Goal: Complete application form: Complete application form

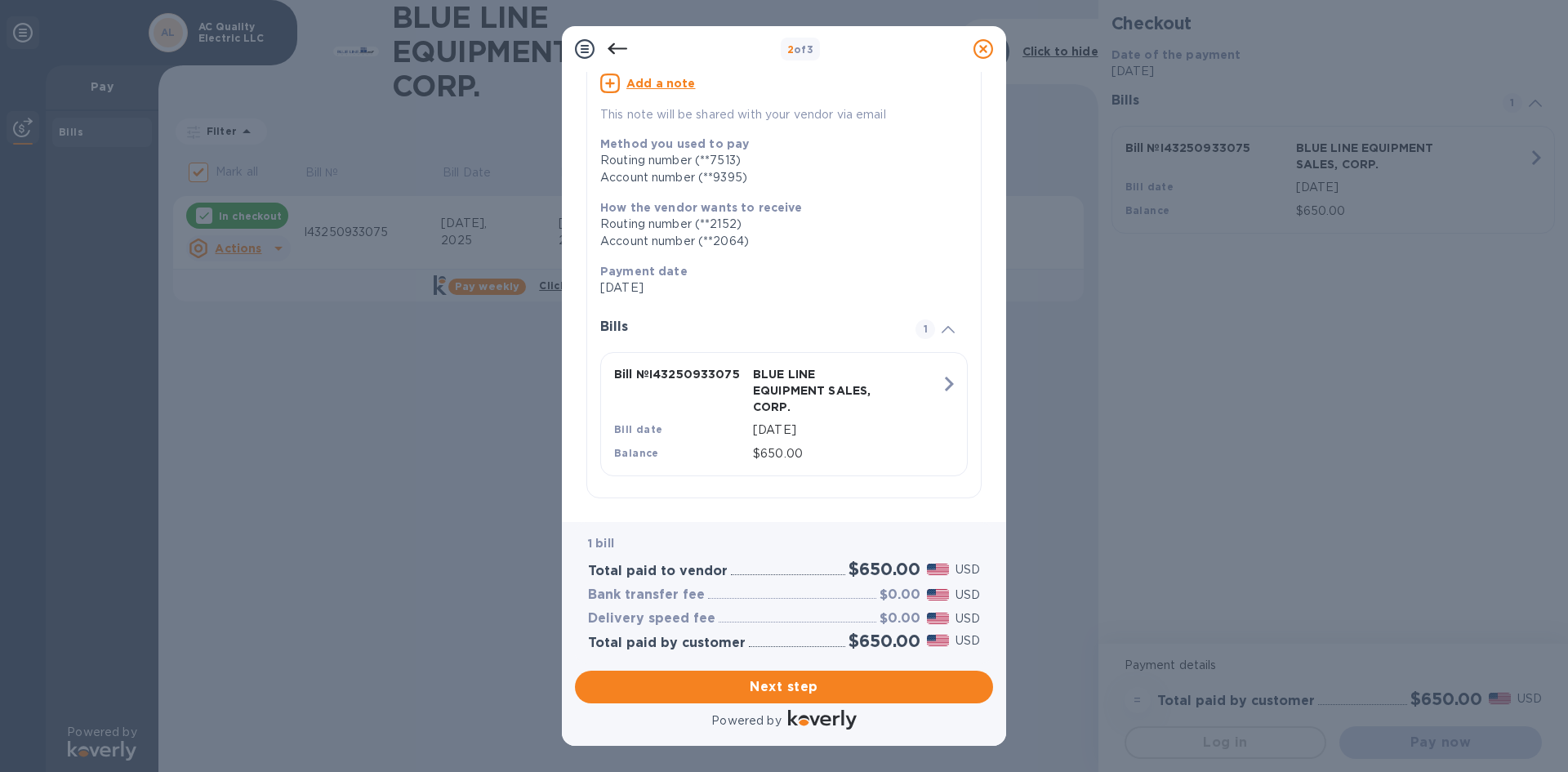
scroll to position [169, 0]
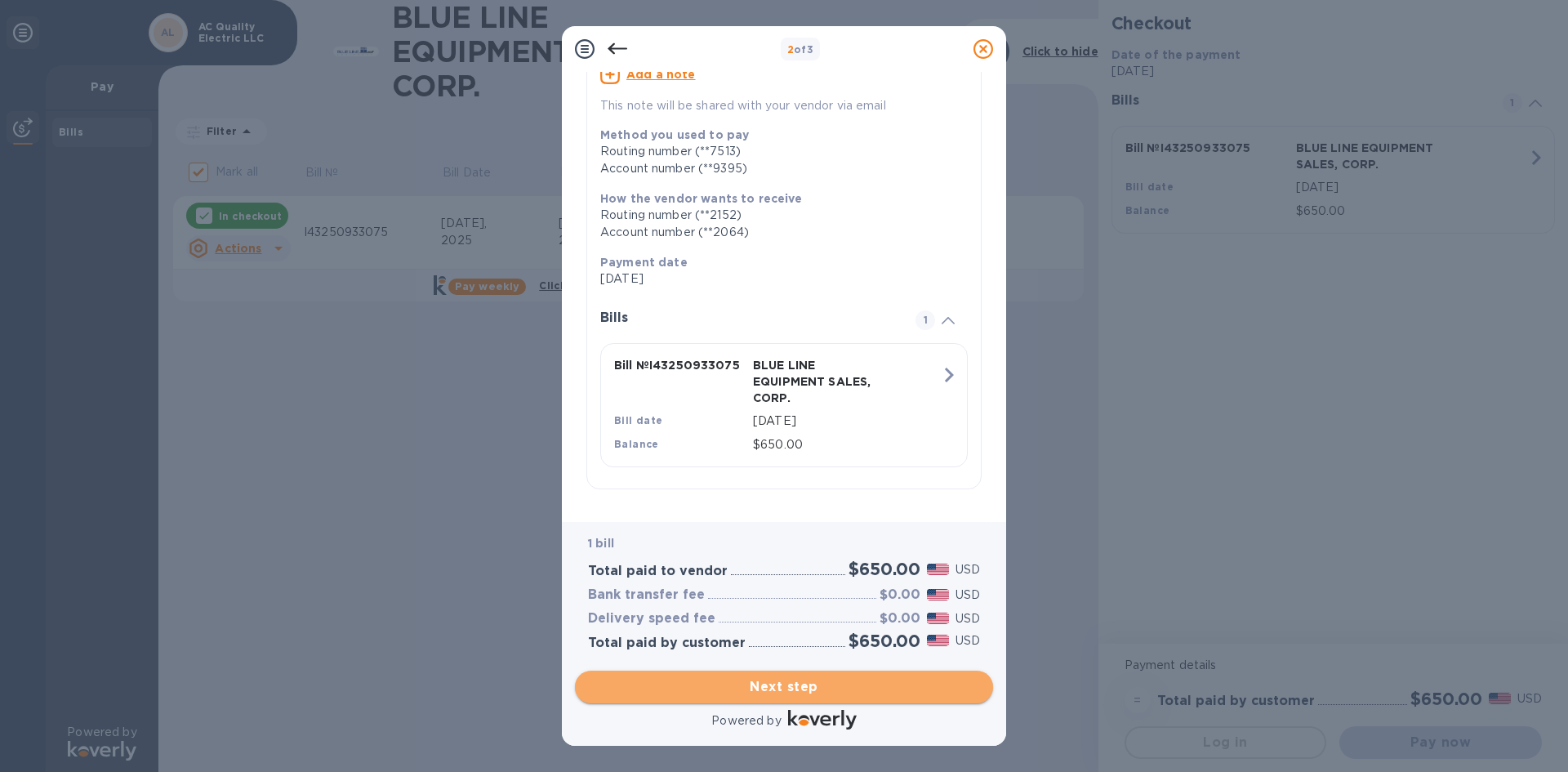
click at [717, 684] on span "Next step" at bounding box center [784, 687] width 392 height 20
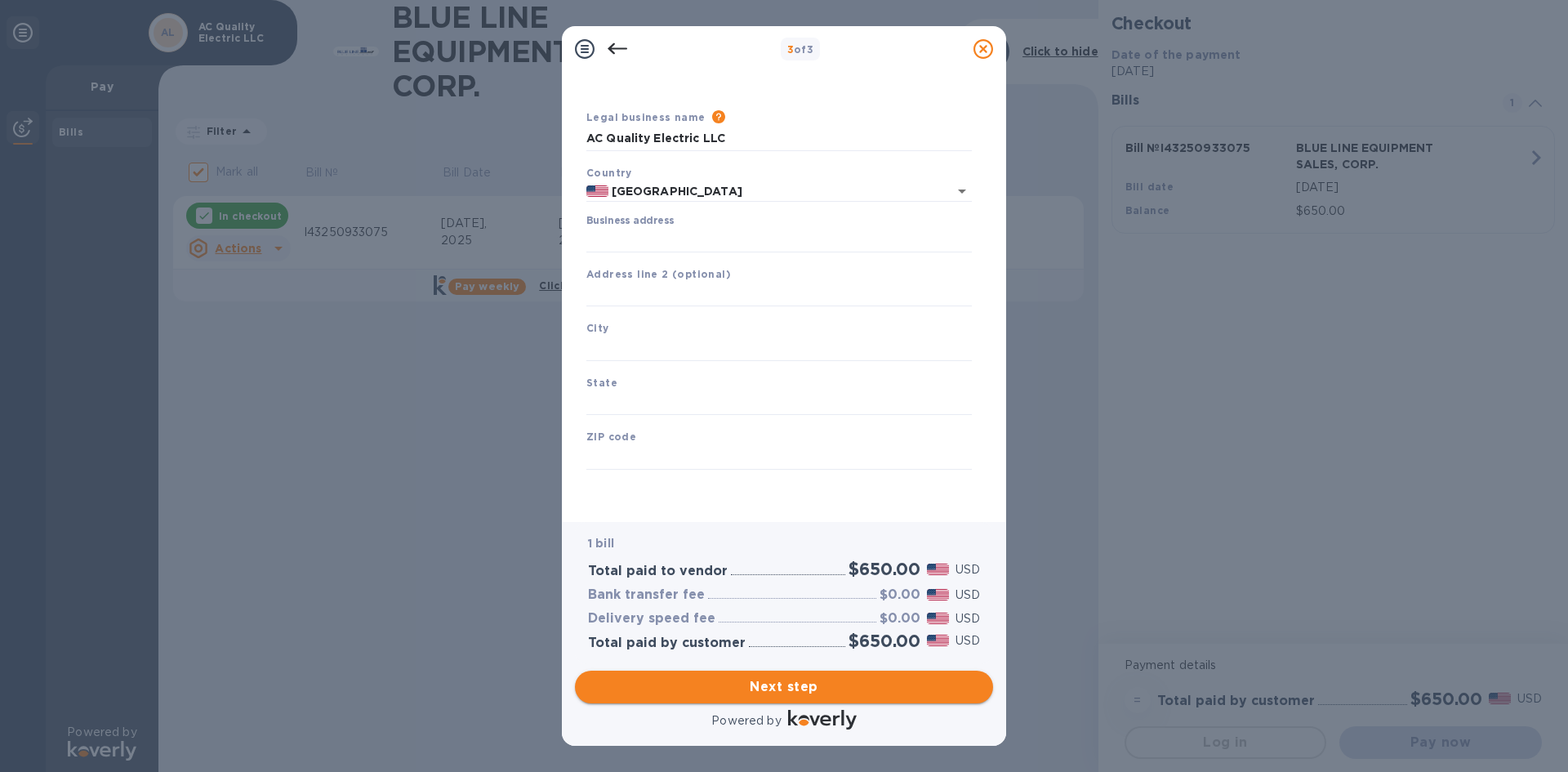
scroll to position [27, 0]
click at [614, 244] on input "Business address" at bounding box center [778, 240] width 385 height 25
type input "[STREET_ADDRESS]"
click at [615, 343] on input "text" at bounding box center [778, 349] width 385 height 25
click at [625, 350] on input "text" at bounding box center [778, 349] width 385 height 25
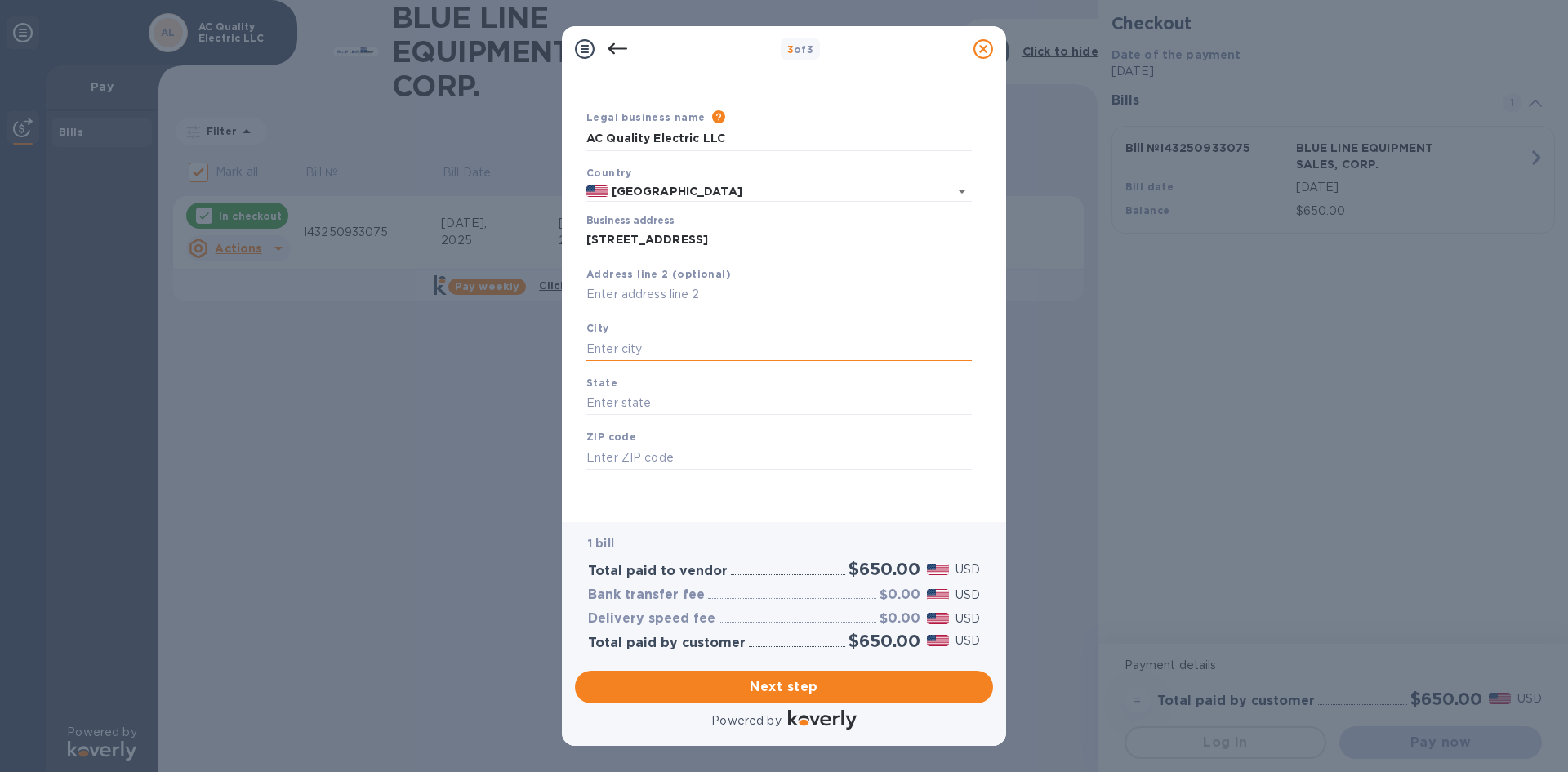
click at [595, 348] on input "text" at bounding box center [778, 349] width 385 height 25
type input "[GEOGRAPHIC_DATA]"
click at [627, 403] on input "text" at bounding box center [778, 404] width 385 height 25
type input "FL"
click at [601, 460] on input "text" at bounding box center [778, 457] width 385 height 25
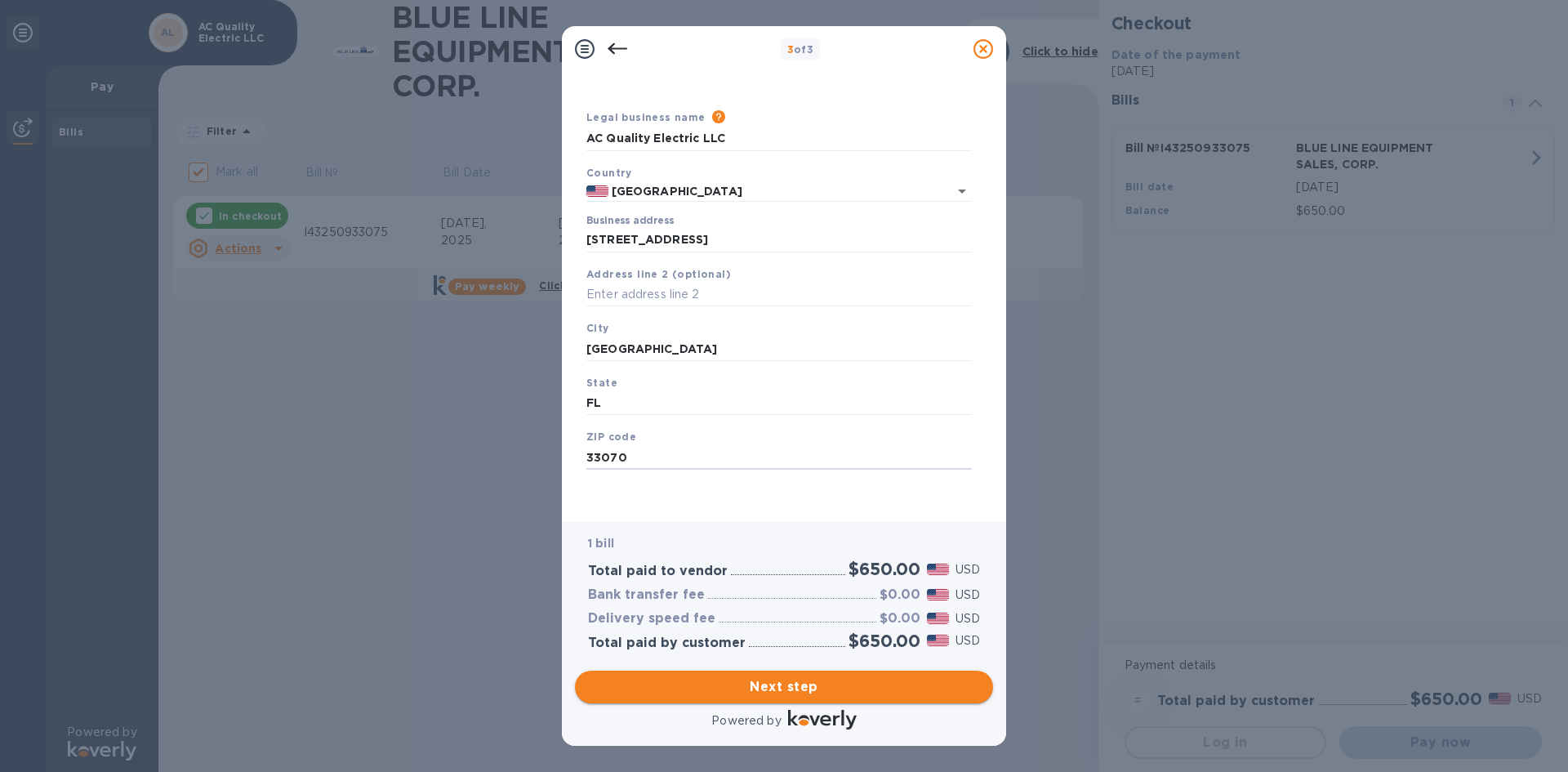
type input "33070"
click at [736, 691] on span "Next step" at bounding box center [784, 687] width 392 height 20
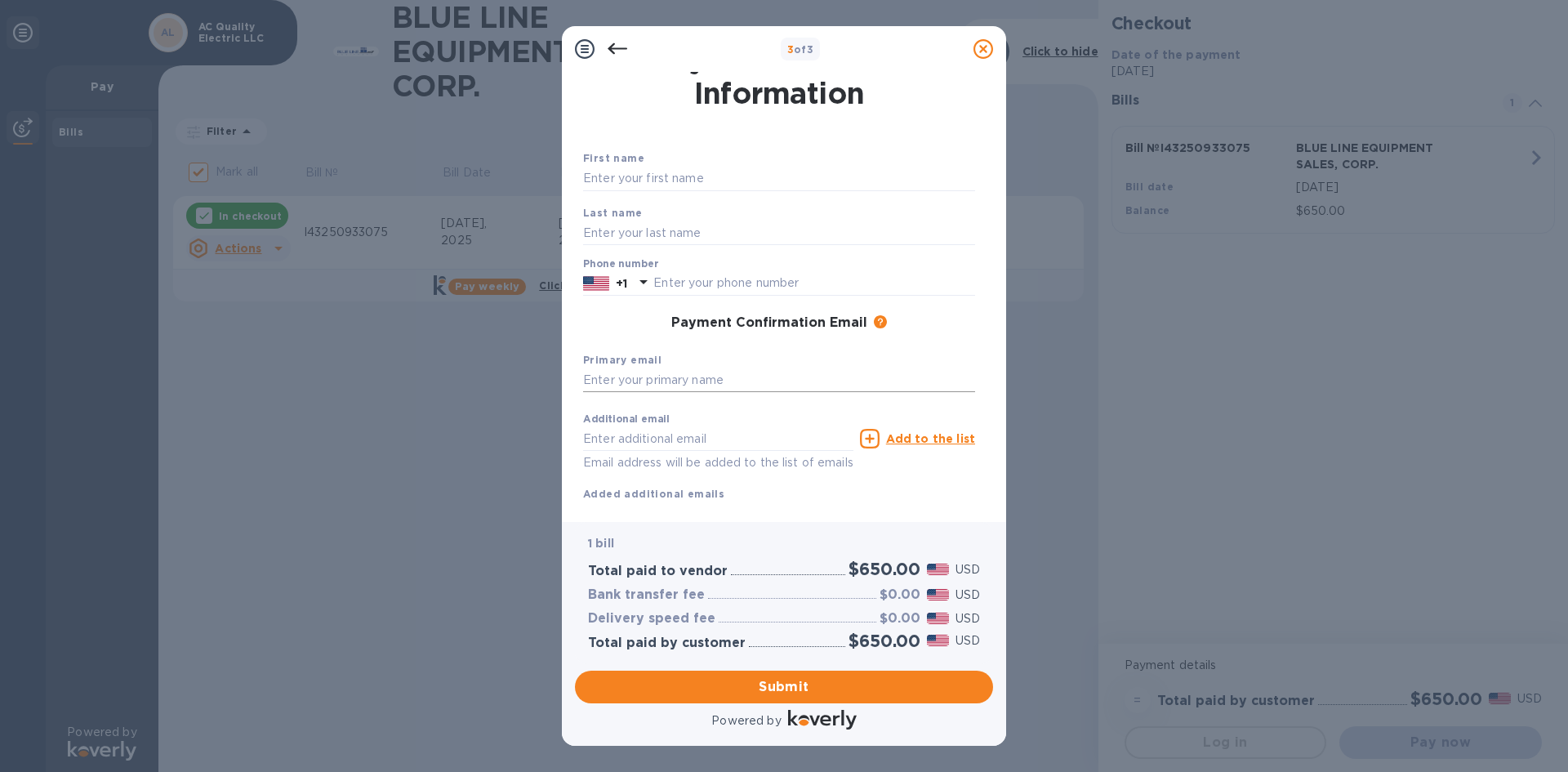
click at [618, 380] on input "text" at bounding box center [778, 380] width 392 height 25
type input "[EMAIL_ADDRESS][DOMAIN_NAME]"
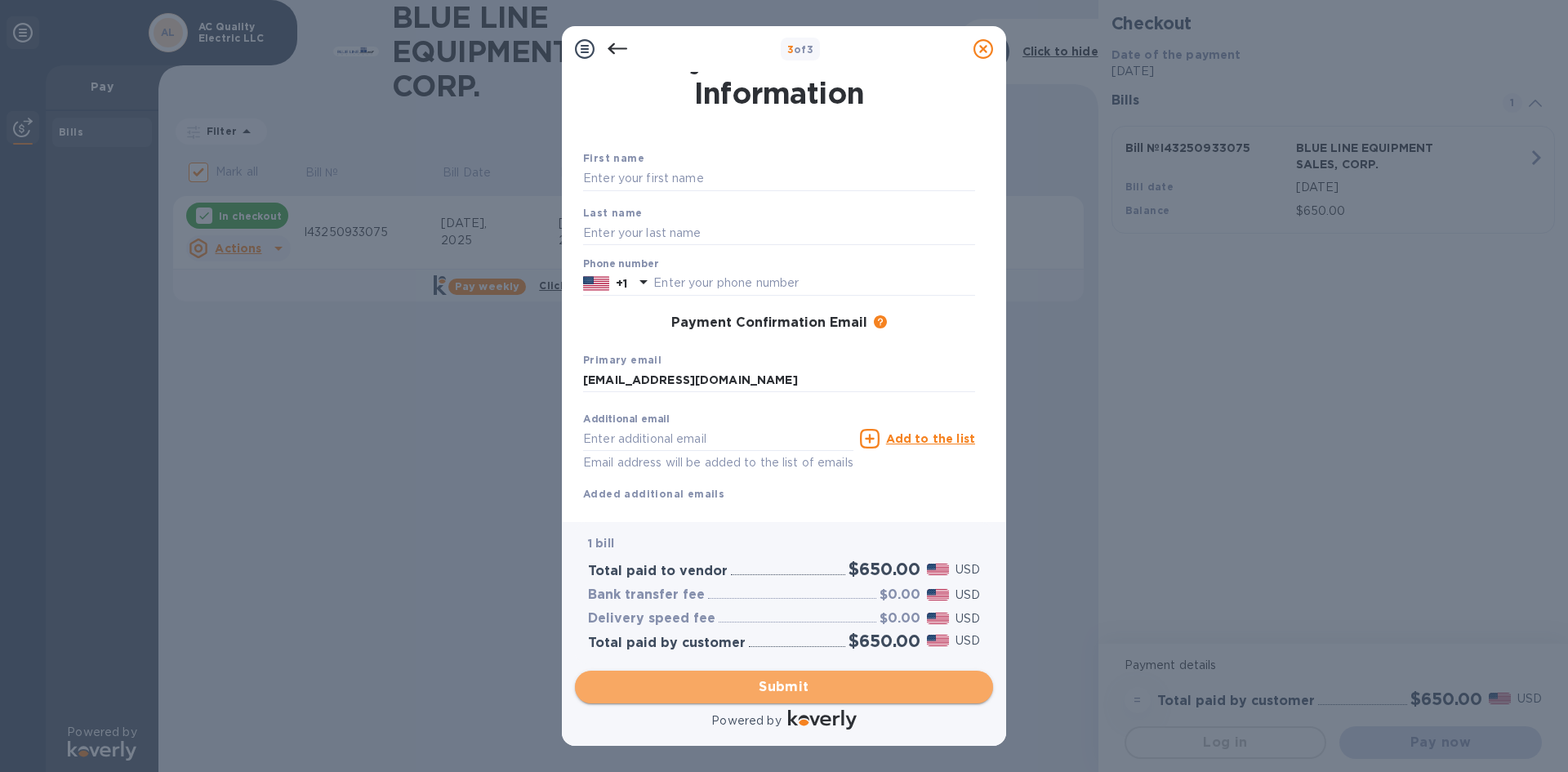
click at [758, 680] on span "Submit" at bounding box center [784, 687] width 392 height 20
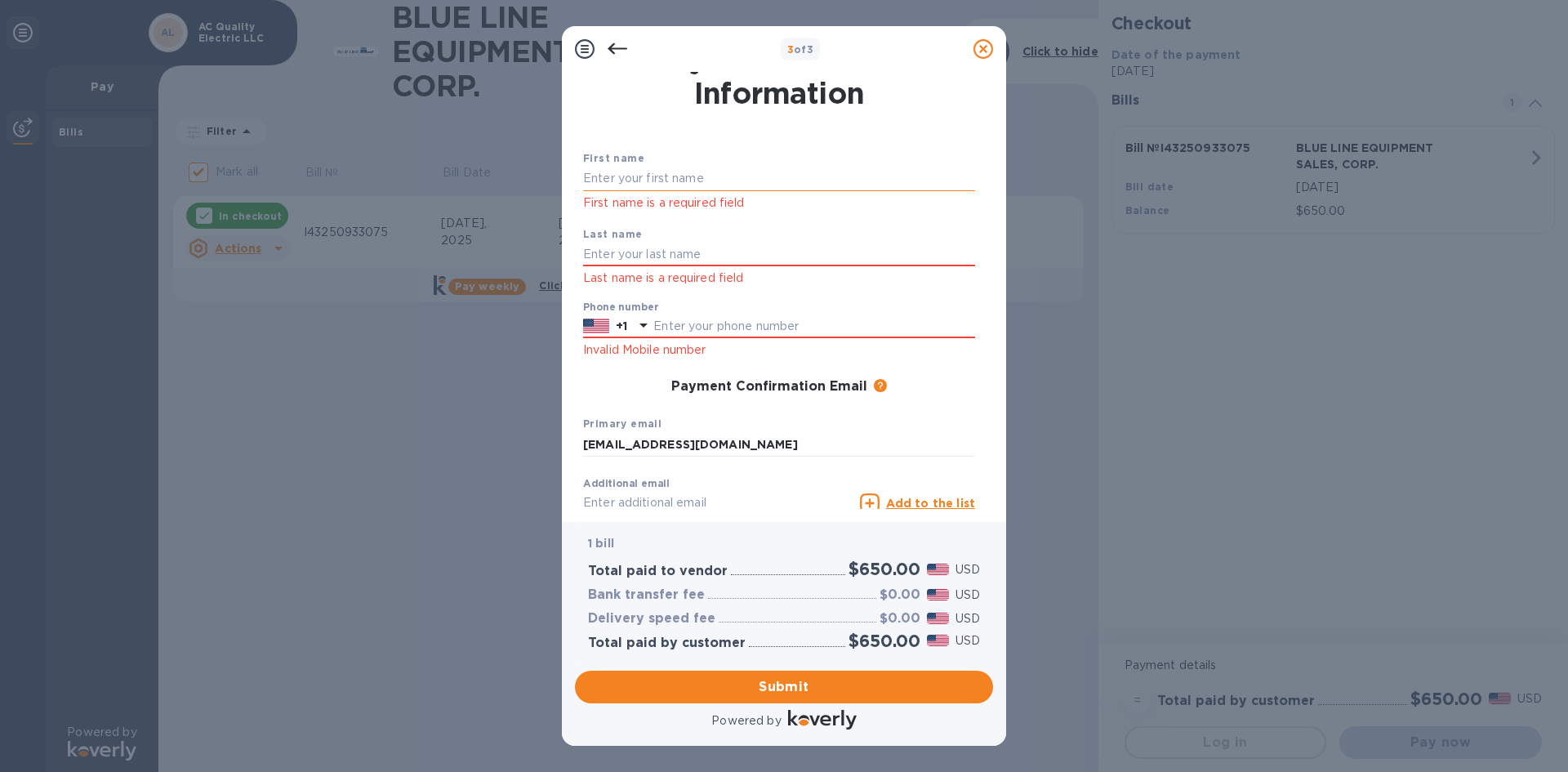
click at [629, 177] on input "text" at bounding box center [778, 179] width 392 height 25
type input "[PERSON_NAME]"
type input "9542940101"
type input "[EMAIL_ADDRESS][DOMAIN_NAME]"
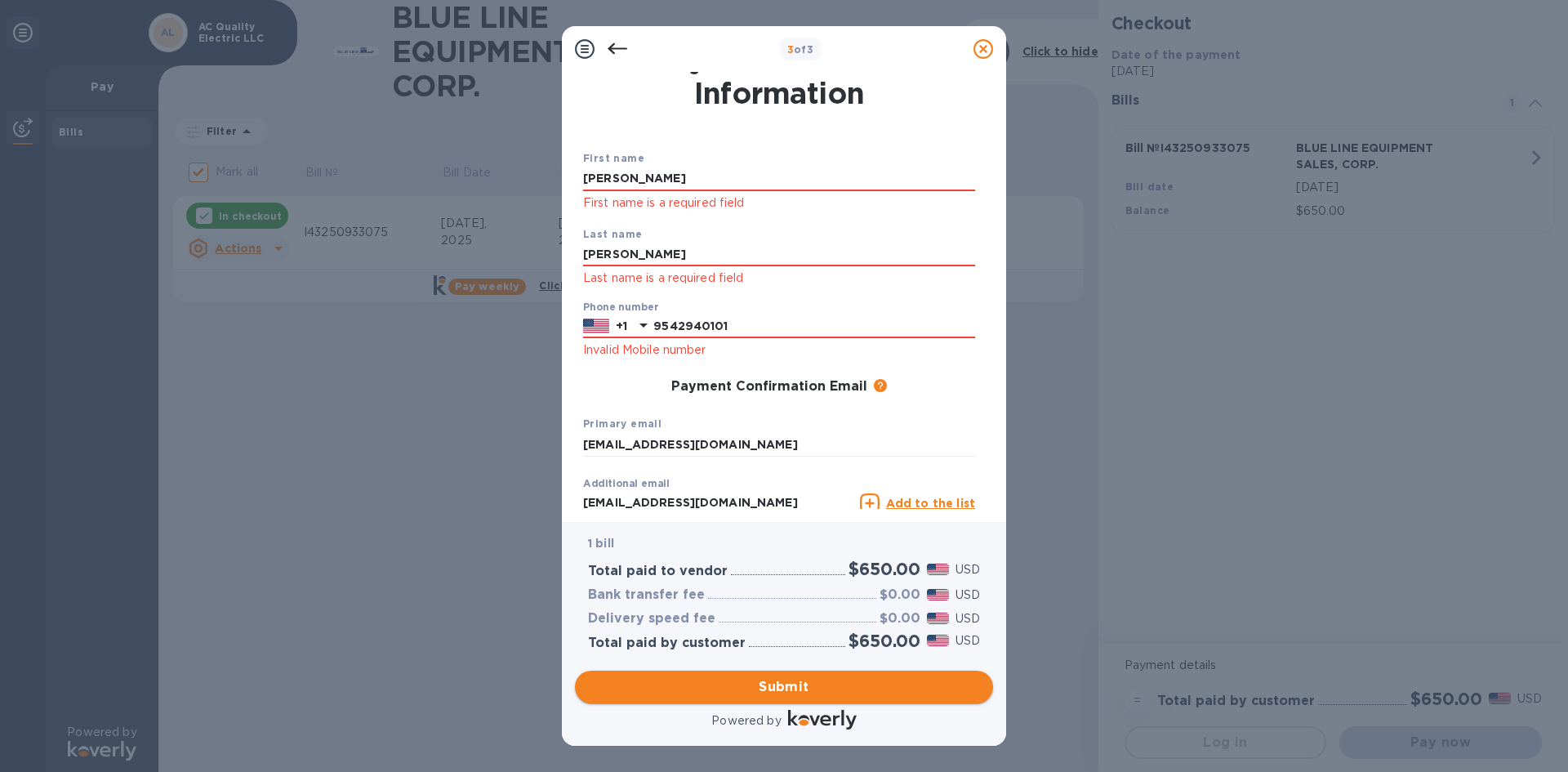
click at [733, 684] on span "Submit" at bounding box center [784, 687] width 392 height 20
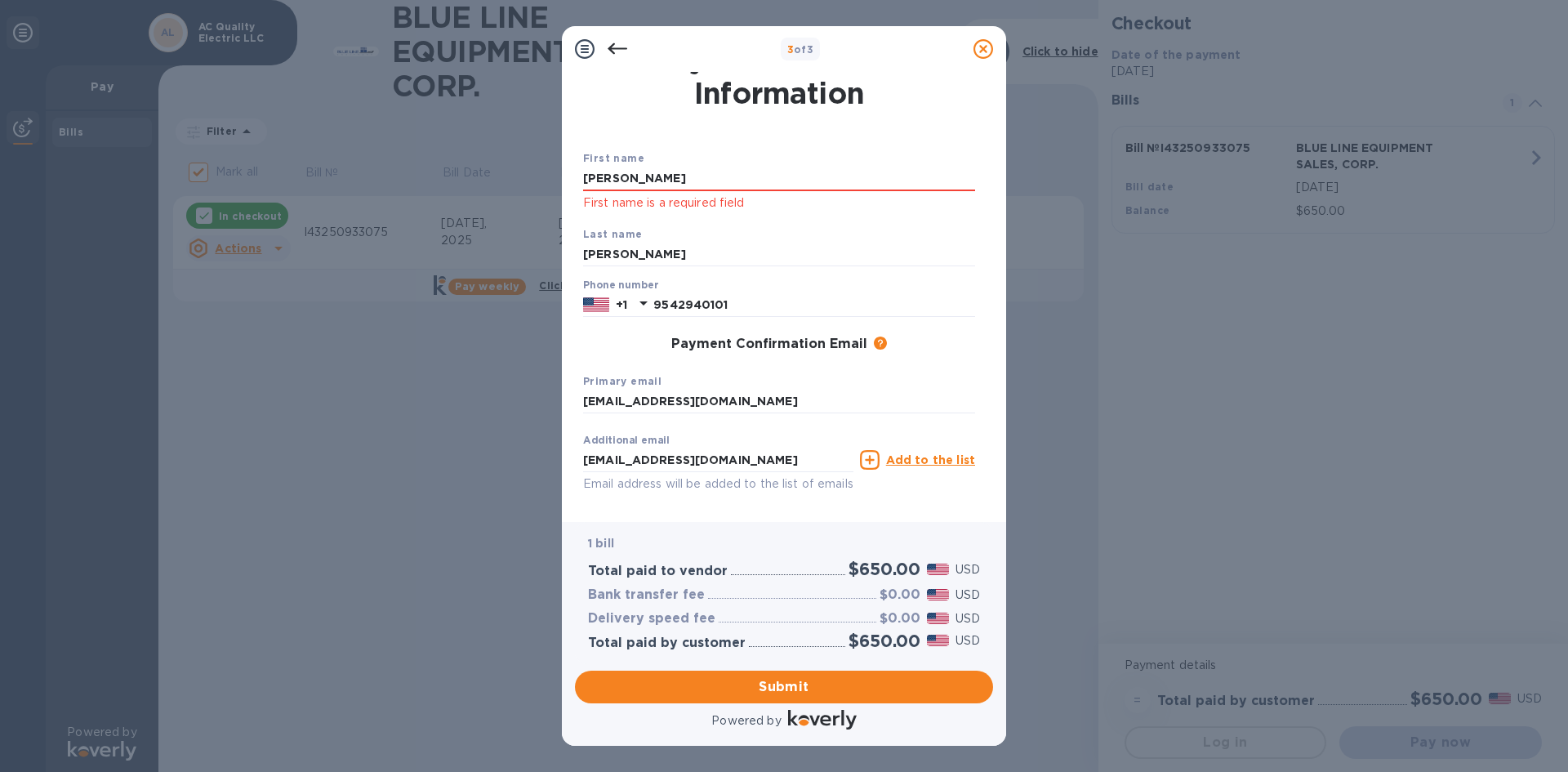
scroll to position [87, 0]
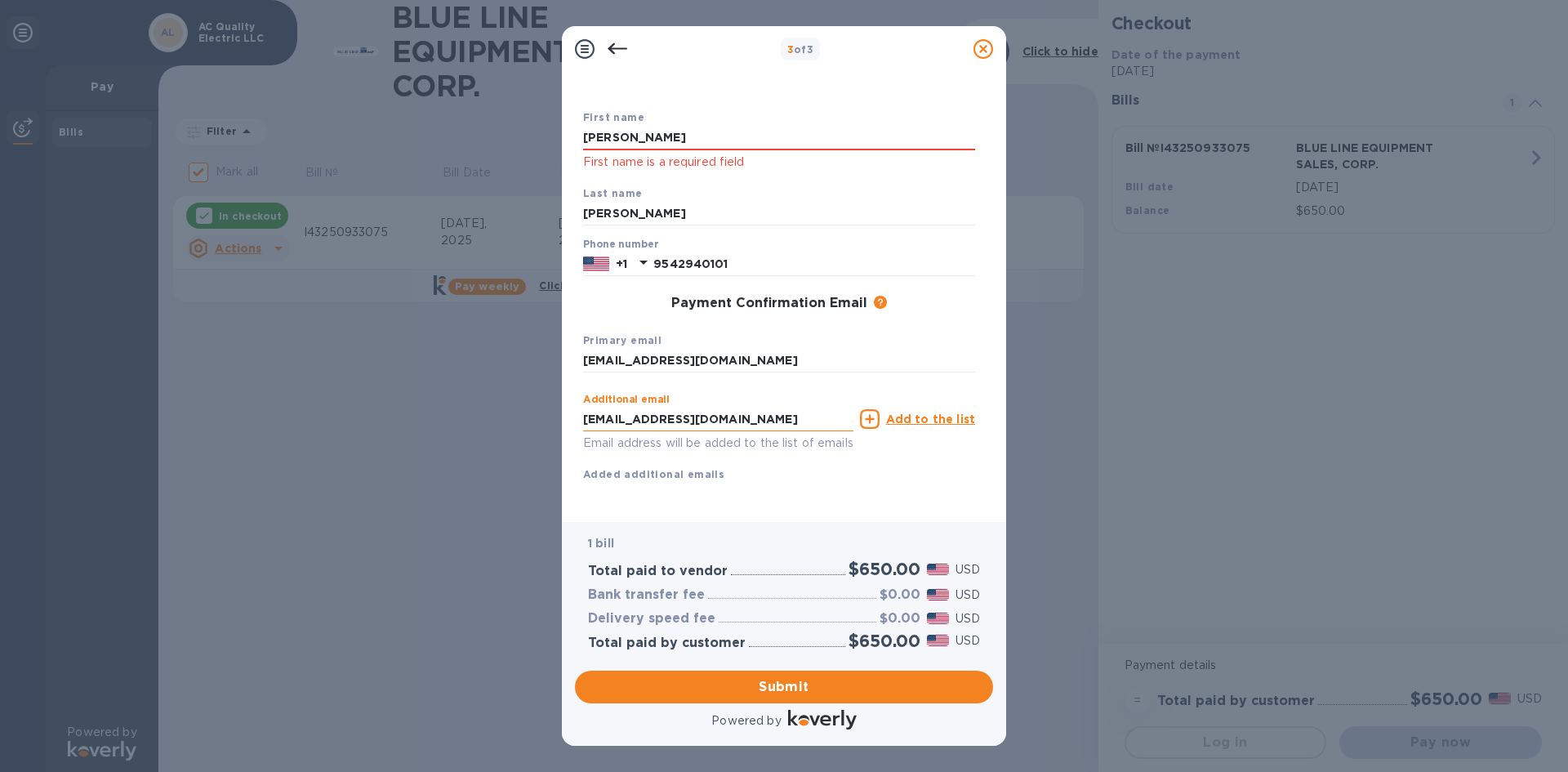
click at [772, 407] on input "[EMAIL_ADDRESS][DOMAIN_NAME]" at bounding box center [717, 419] width 270 height 25
drag, startPoint x: 772, startPoint y: 400, endPoint x: 410, endPoint y: 395, distance: 362.0
click at [412, 397] on div "3 of 3 Payment Contact Information First name [PERSON_NAME] First name is a req…" at bounding box center [784, 386] width 1568 height 772
click at [841, 484] on div "First name [PERSON_NAME] First name is a required field Last name [PERSON_NAME]…" at bounding box center [778, 309] width 392 height 400
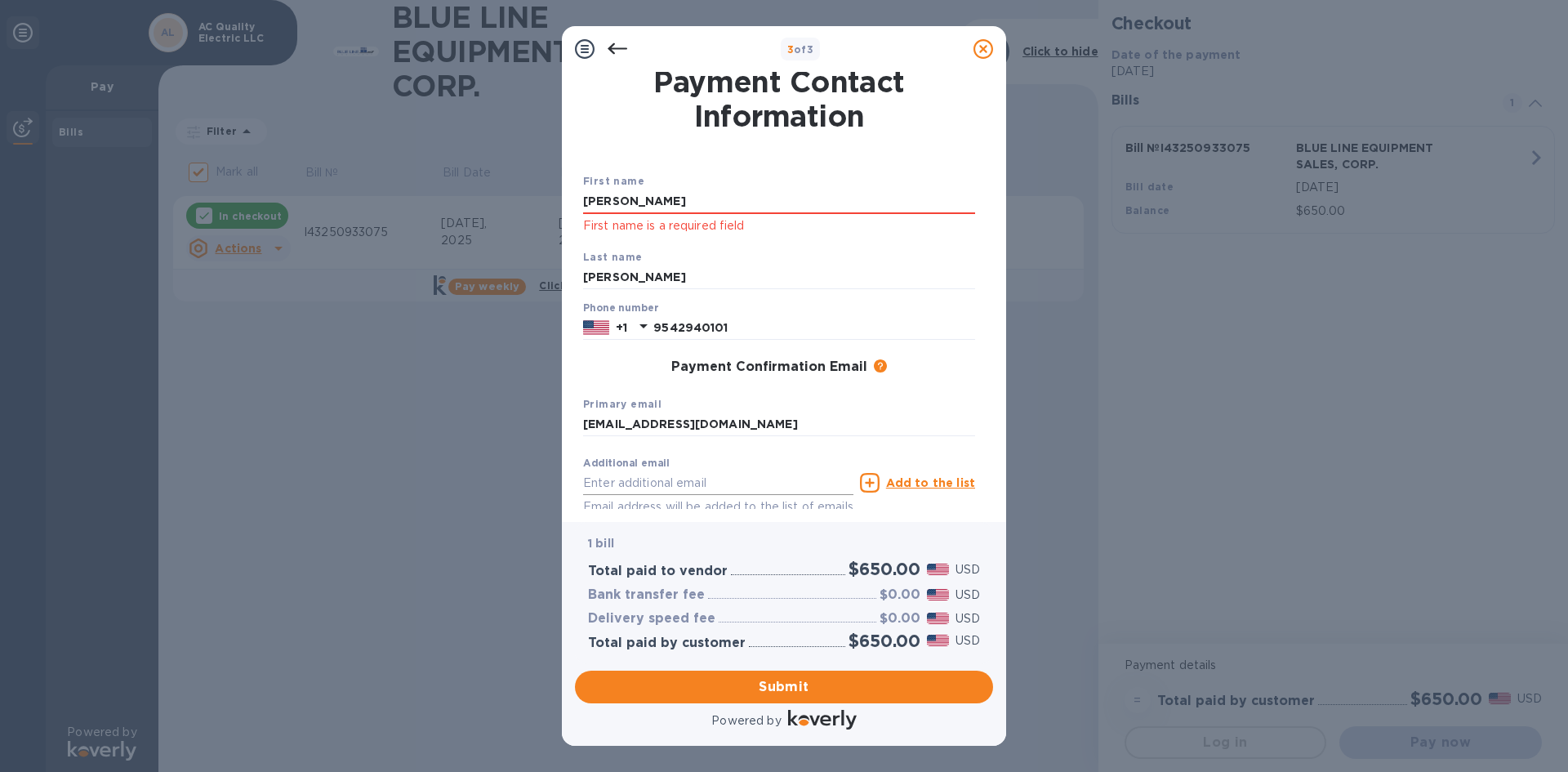
scroll to position [0, 0]
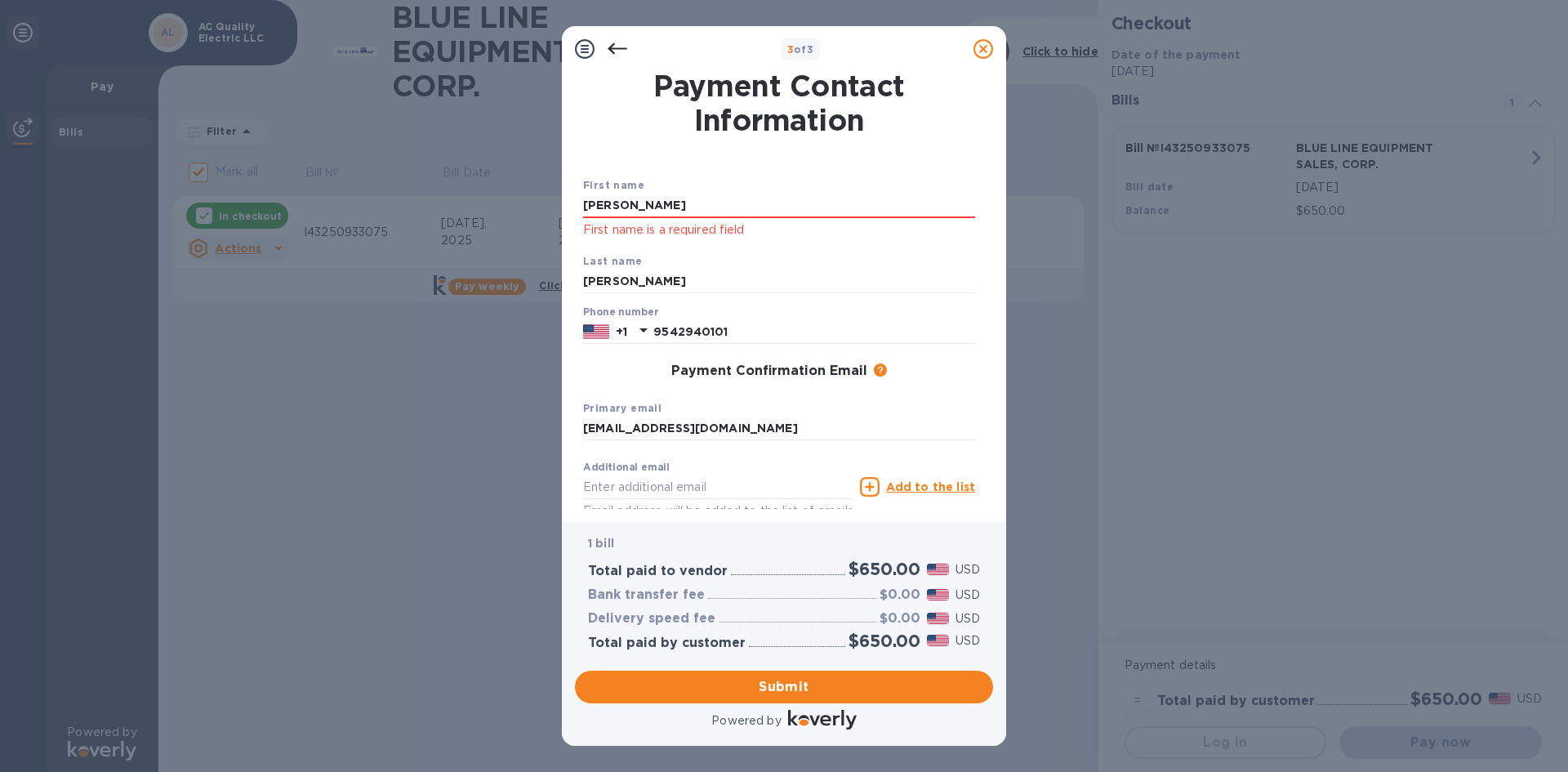
click at [638, 191] on b "First name" at bounding box center [613, 185] width 61 height 12
drag, startPoint x: 613, startPoint y: 205, endPoint x: 472, endPoint y: 205, distance: 141.0
click at [472, 205] on div "3 of 3 Payment Contact Information First name [PERSON_NAME] First name is a req…" at bounding box center [784, 386] width 1568 height 772
type input "a"
type input "[PERSON_NAME]"
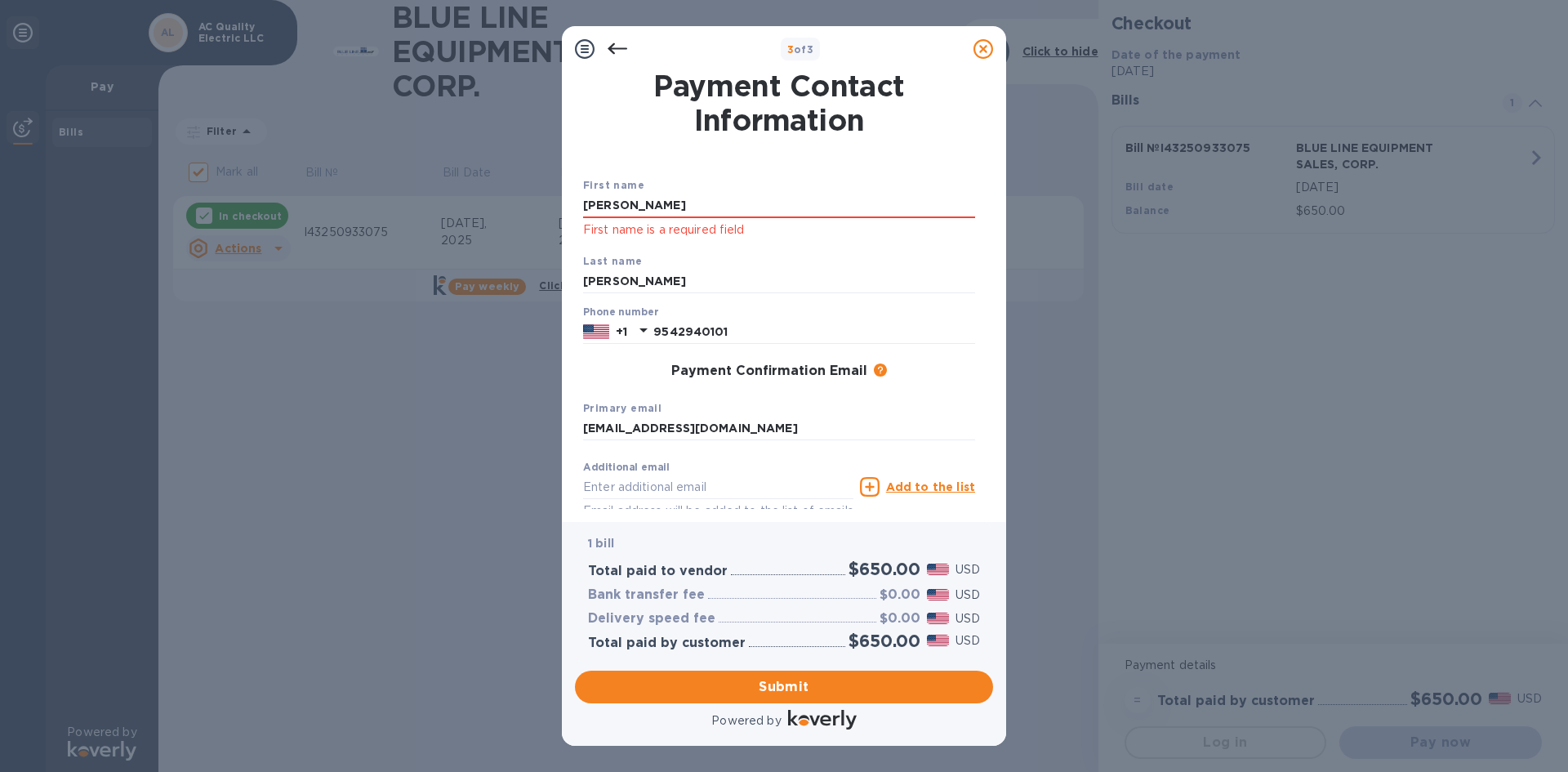
click at [653, 367] on div "Payment Confirmation Email The added email addresses will be used to send the p…" at bounding box center [778, 371] width 392 height 16
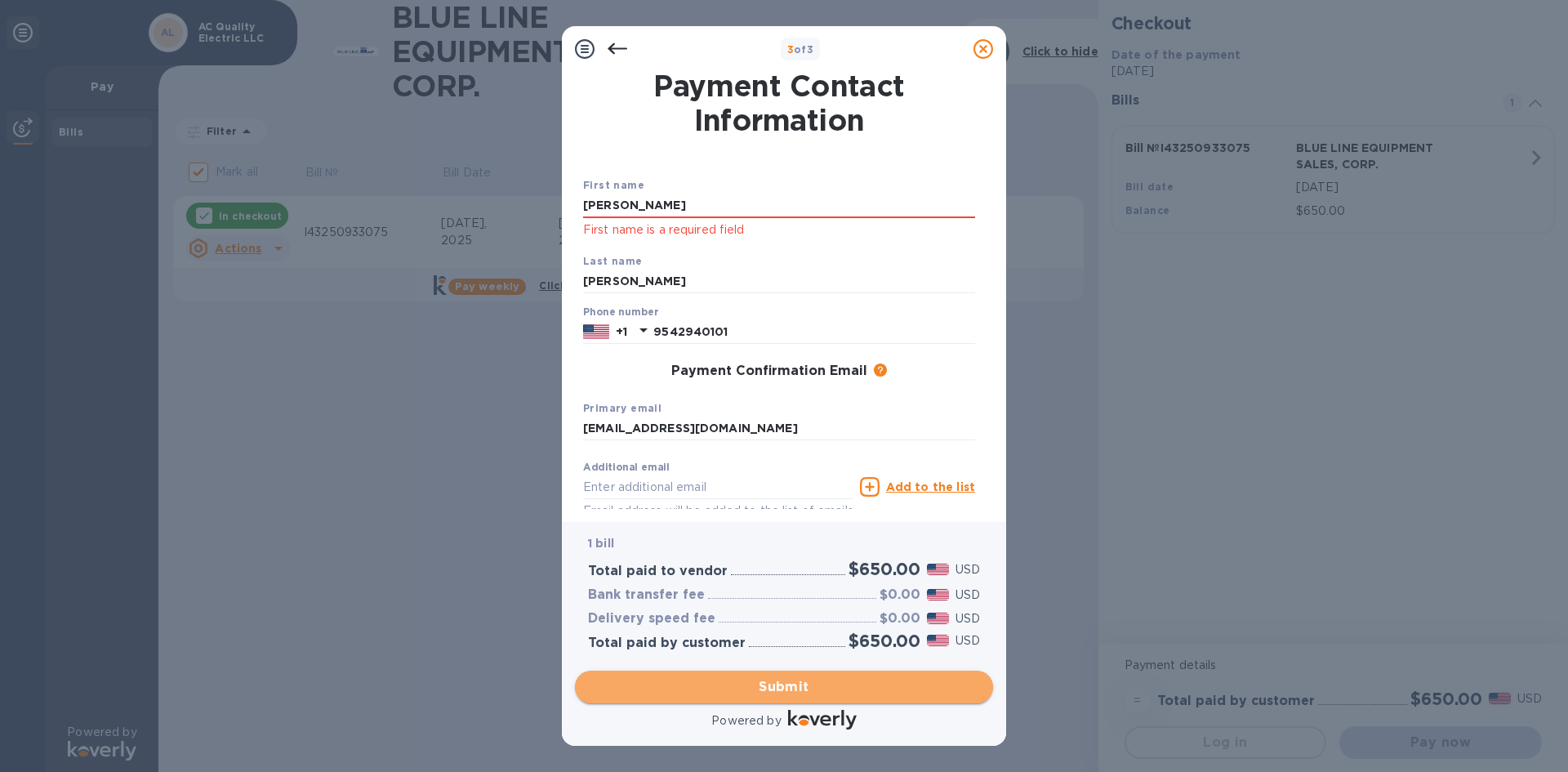
click at [716, 688] on span "Submit" at bounding box center [784, 687] width 392 height 20
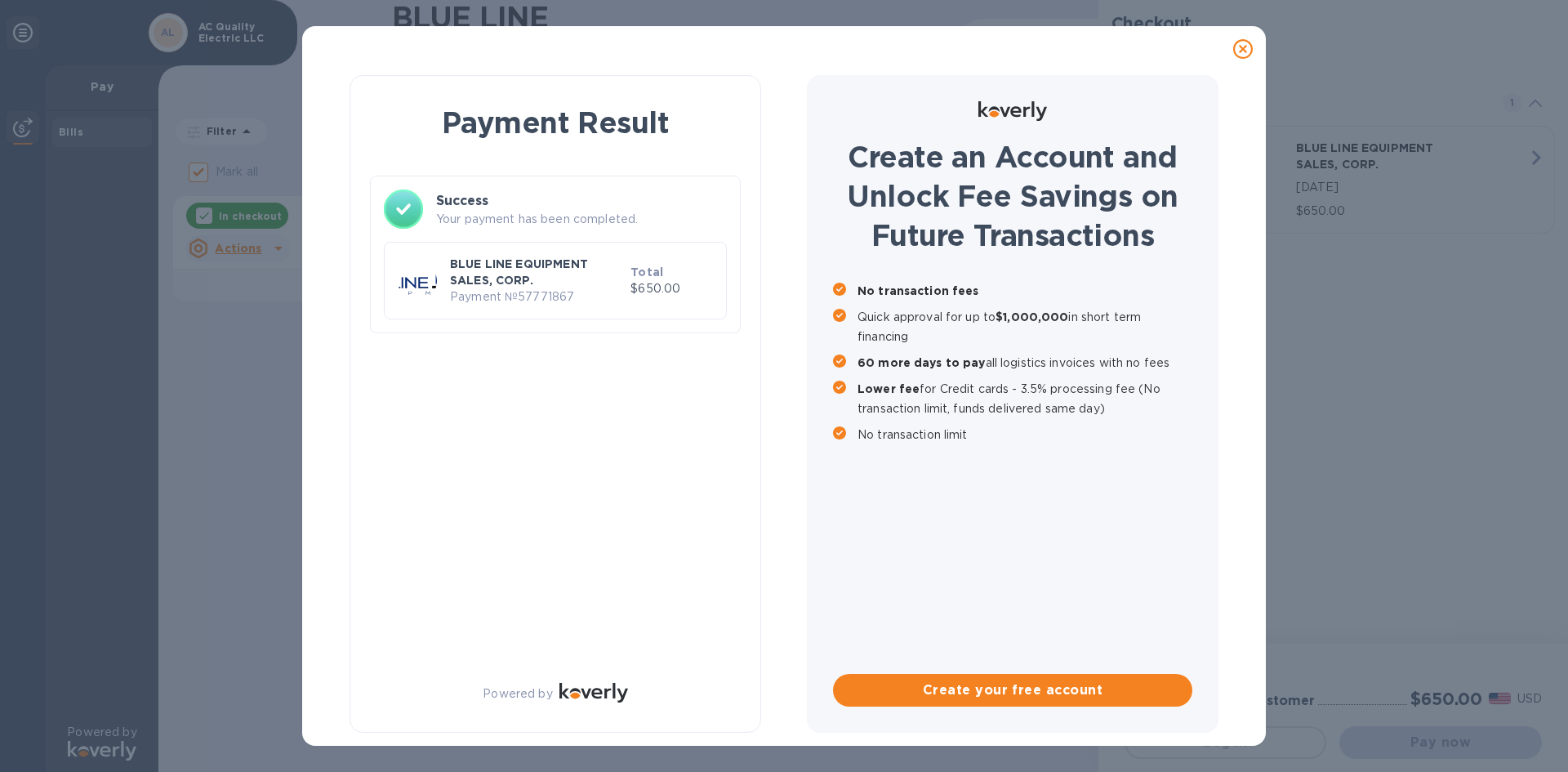
checkbox input "false"
